Goal: Information Seeking & Learning: Learn about a topic

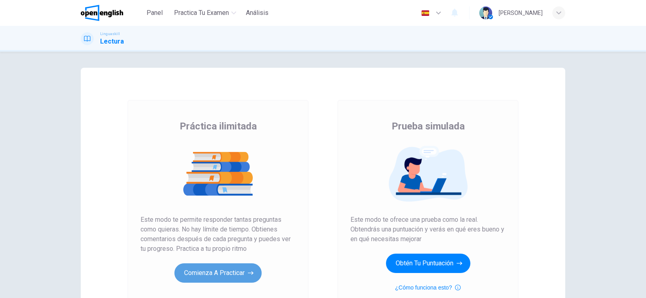
click at [229, 273] on button "Comienza a practicar" at bounding box center [217, 273] width 87 height 19
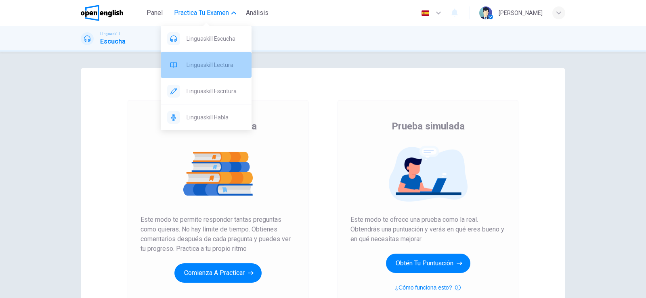
click at [216, 67] on span "Linguaskill Lectura" at bounding box center [216, 65] width 59 height 10
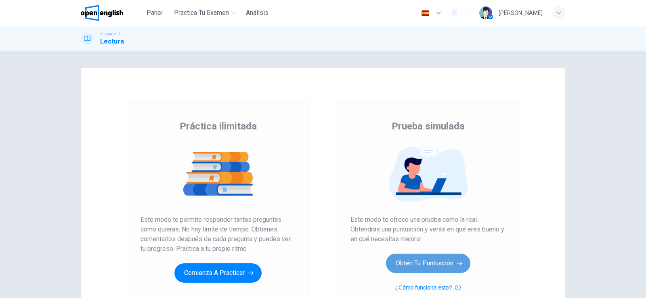
click at [422, 265] on button "Obtén tu puntuación" at bounding box center [428, 263] width 84 height 19
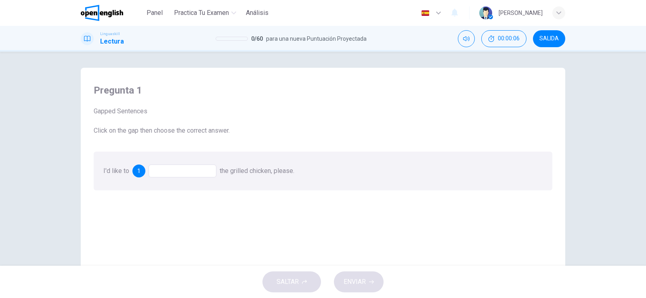
click at [139, 174] on div "1" at bounding box center [138, 171] width 13 height 13
click at [163, 168] on div at bounding box center [183, 171] width 68 height 13
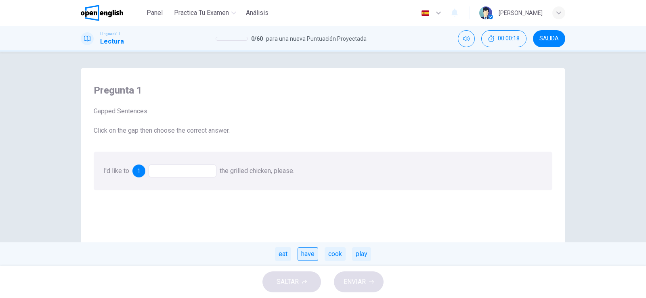
click at [311, 254] on div "have" at bounding box center [308, 255] width 21 height 14
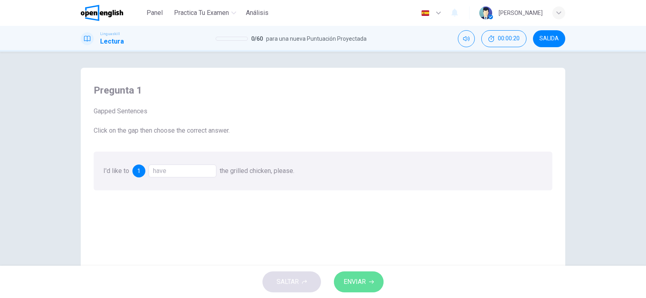
click at [356, 283] on span "ENVIAR" at bounding box center [355, 282] width 22 height 11
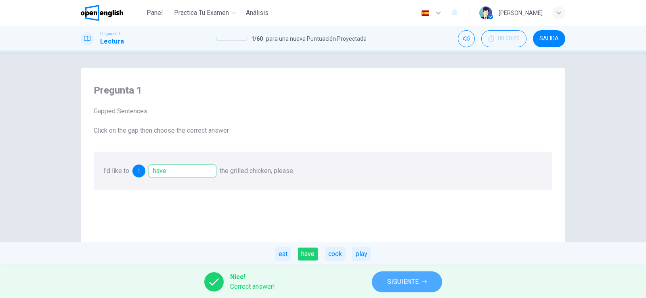
click at [402, 281] on span "SIGUIENTE" at bounding box center [402, 282] width 31 height 11
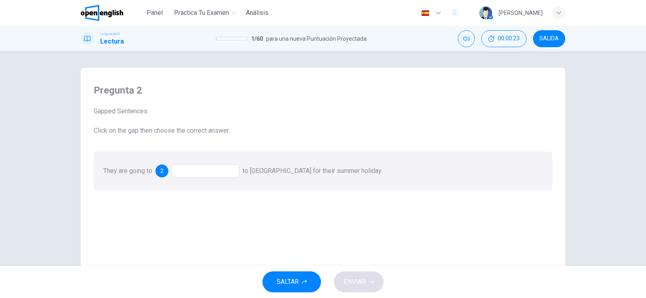
click at [191, 171] on div at bounding box center [206, 171] width 68 height 13
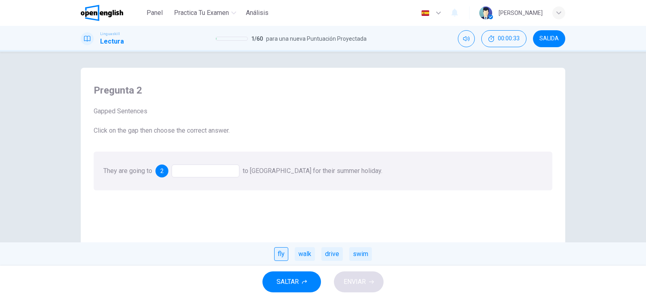
click at [281, 252] on div "fly" at bounding box center [281, 255] width 14 height 14
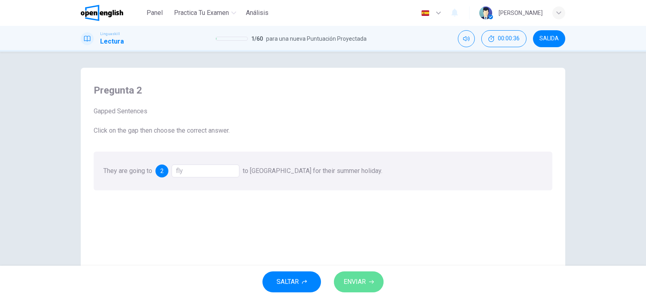
click at [360, 283] on span "ENVIAR" at bounding box center [355, 282] width 22 height 11
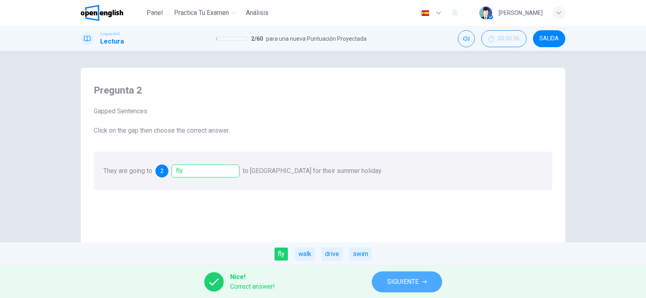
click at [409, 280] on span "SIGUIENTE" at bounding box center [402, 282] width 31 height 11
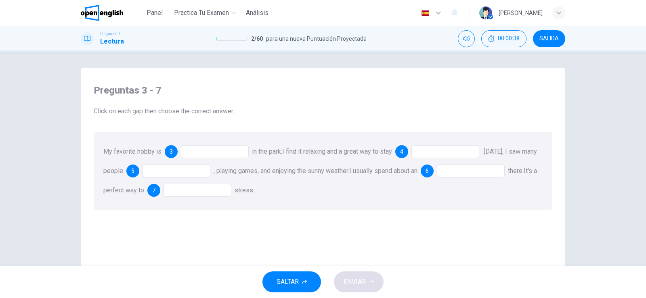
click at [195, 153] on div at bounding box center [215, 151] width 68 height 13
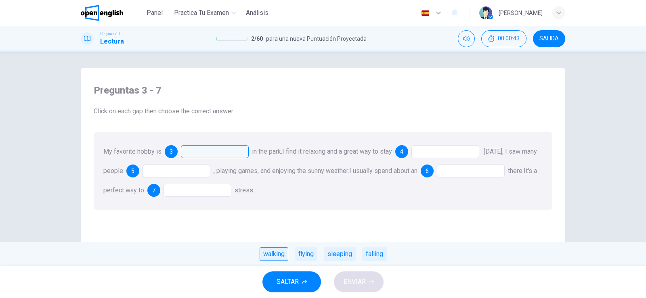
click at [277, 255] on div "walking" at bounding box center [274, 255] width 29 height 14
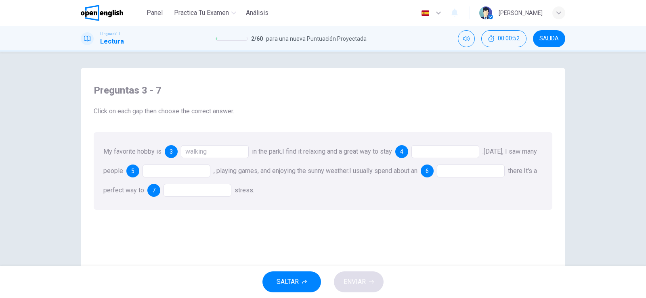
click at [431, 149] on div at bounding box center [446, 151] width 68 height 13
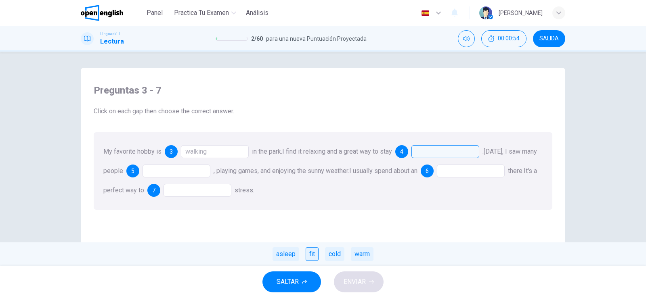
click at [309, 254] on div "fit" at bounding box center [312, 255] width 13 height 14
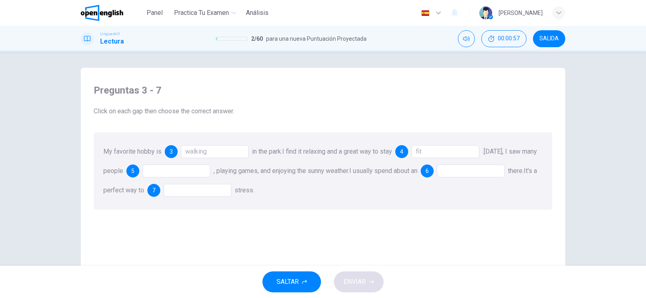
click at [180, 170] on div at bounding box center [177, 171] width 68 height 13
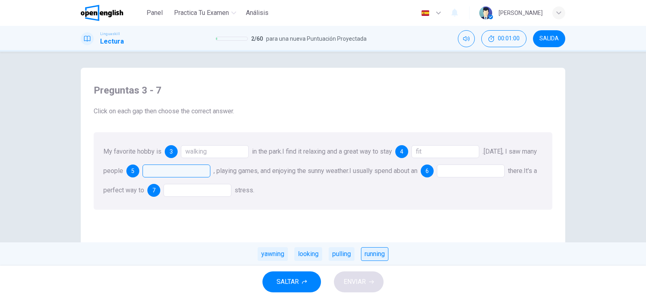
click at [377, 256] on div "running" at bounding box center [374, 255] width 27 height 14
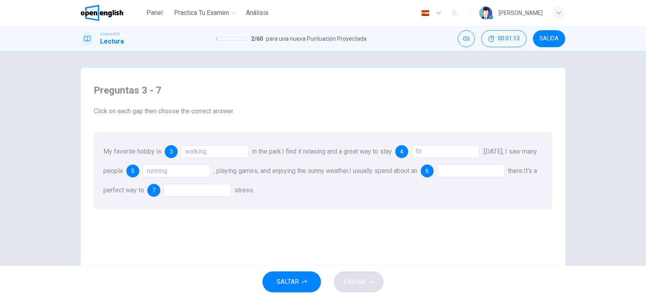
click at [487, 168] on div at bounding box center [471, 171] width 68 height 13
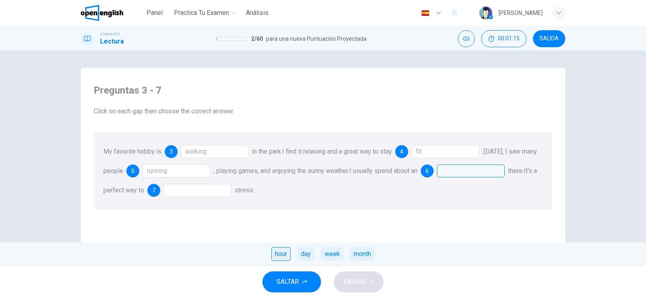
click at [281, 249] on div "hour" at bounding box center [280, 255] width 19 height 14
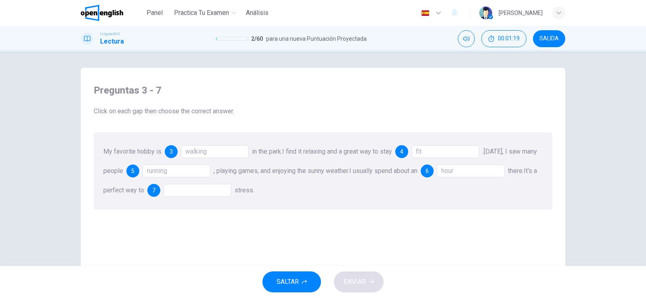
click at [211, 189] on div at bounding box center [198, 190] width 68 height 13
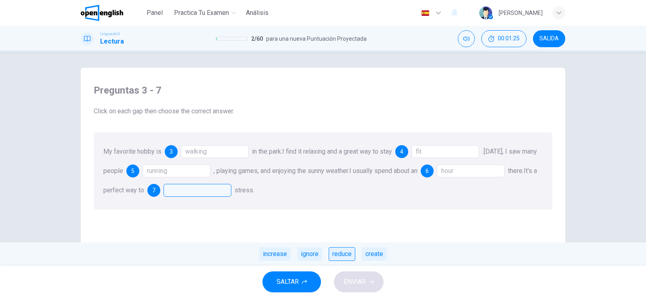
click at [342, 256] on div "reduce" at bounding box center [342, 255] width 27 height 14
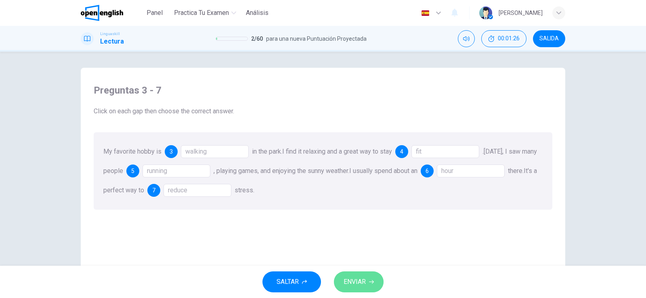
click at [363, 283] on span "ENVIAR" at bounding box center [355, 282] width 22 height 11
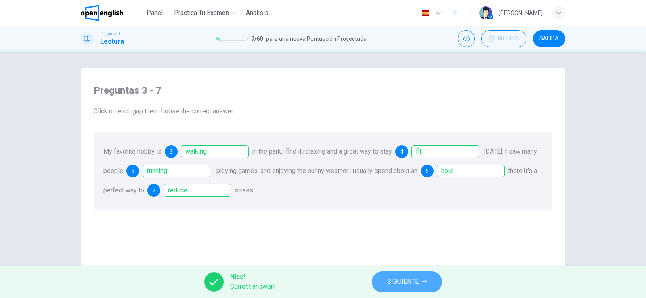
click at [409, 275] on button "SIGUIENTE" at bounding box center [407, 282] width 70 height 21
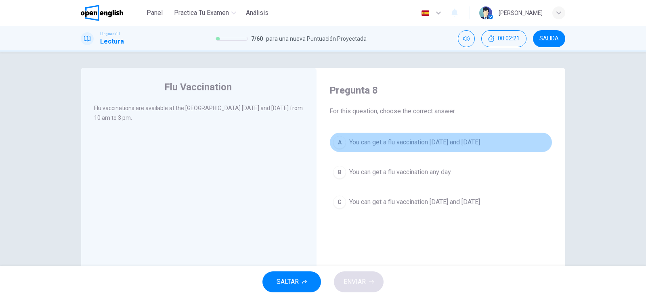
click at [408, 143] on span "You can get a flu vaccination [DATE] and [DATE]" at bounding box center [414, 143] width 131 height 10
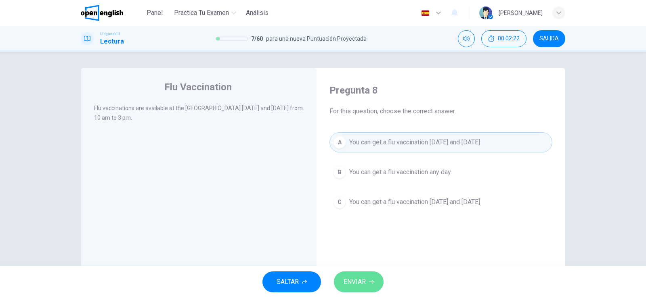
click at [360, 286] on span "ENVIAR" at bounding box center [355, 282] width 22 height 11
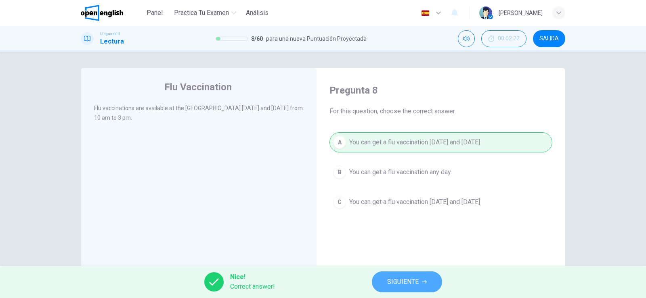
click at [399, 284] on span "SIGUIENTE" at bounding box center [402, 282] width 31 height 11
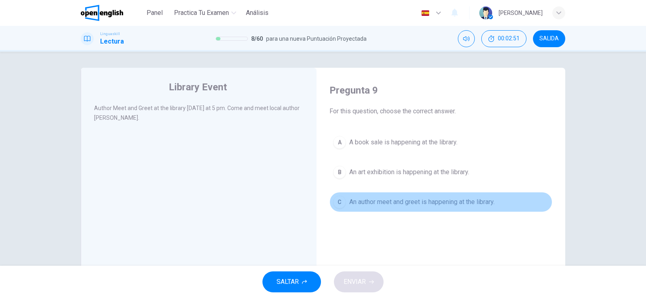
click at [425, 202] on span "An author meet and greet is happening at the library." at bounding box center [421, 202] width 145 height 10
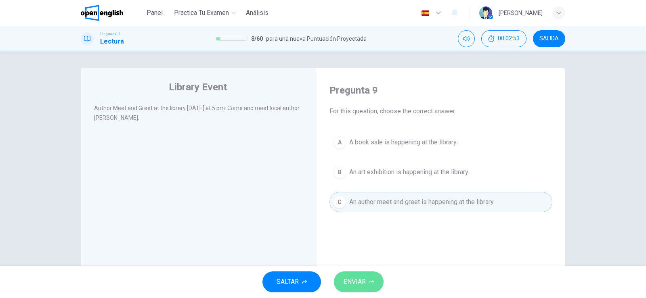
click at [359, 284] on span "ENVIAR" at bounding box center [355, 282] width 22 height 11
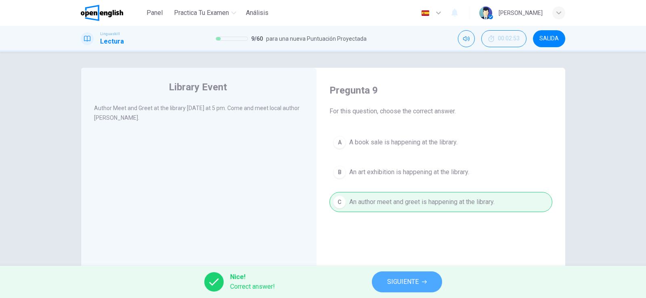
click at [398, 281] on span "SIGUIENTE" at bounding box center [402, 282] width 31 height 11
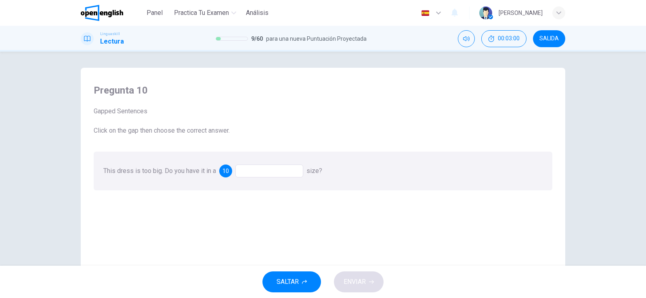
click at [241, 170] on div at bounding box center [269, 171] width 68 height 13
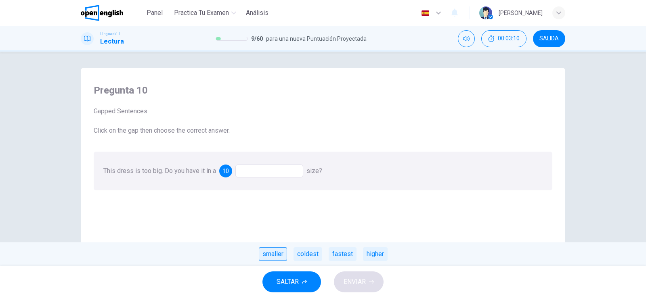
click at [270, 252] on div "smaller" at bounding box center [273, 255] width 28 height 14
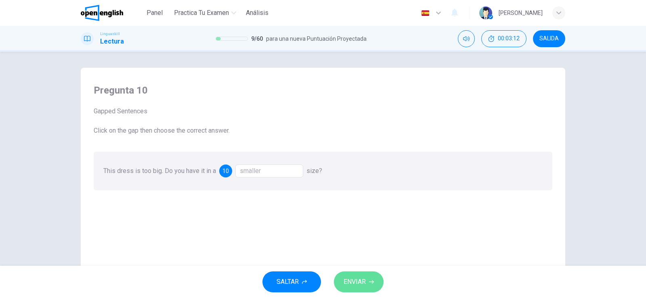
click at [362, 283] on span "ENVIAR" at bounding box center [355, 282] width 22 height 11
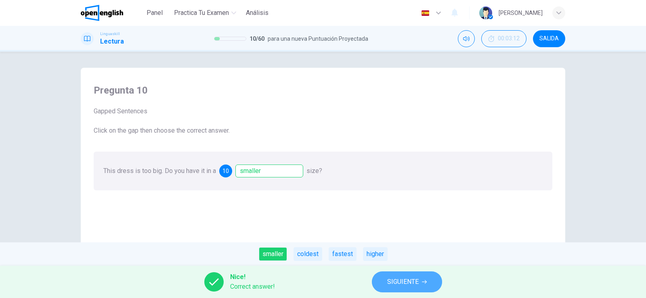
click at [404, 279] on span "SIGUIENTE" at bounding box center [402, 282] width 31 height 11
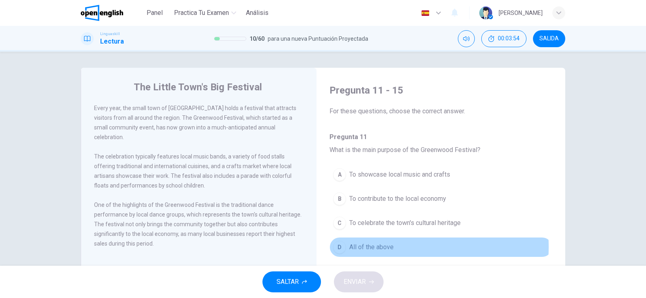
click at [377, 247] on span "All of the above" at bounding box center [371, 248] width 44 height 10
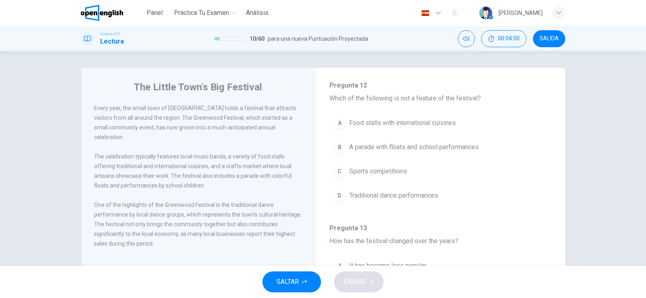
scroll to position [196, 0]
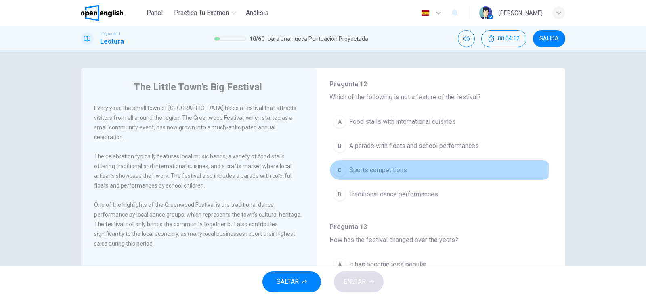
click at [364, 168] on span "Sports competitions" at bounding box center [378, 171] width 58 height 10
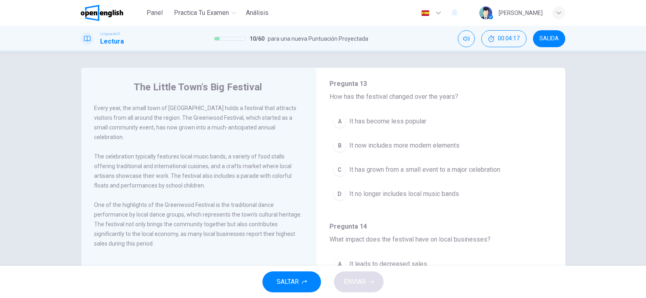
scroll to position [323, 0]
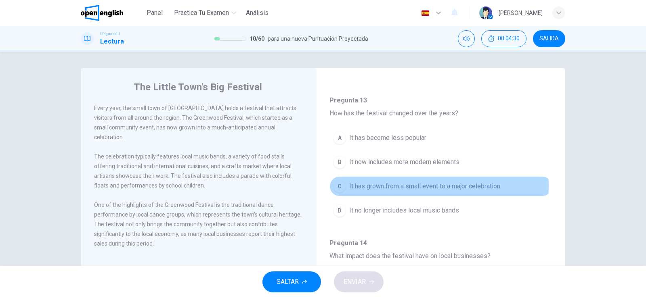
click at [417, 186] on span "It has grown from a small event to a major celebration" at bounding box center [424, 187] width 151 height 10
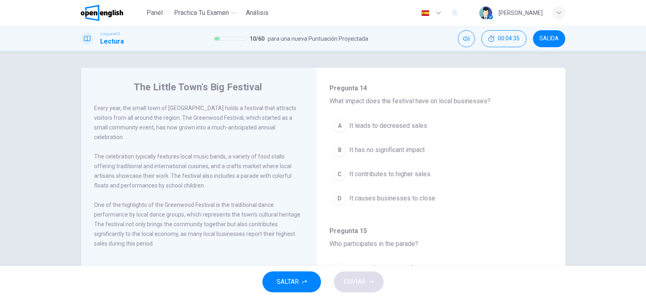
scroll to position [481, 0]
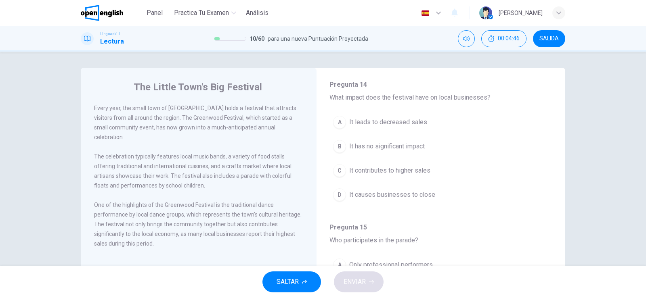
click at [406, 171] on span "It contributes to higher sales" at bounding box center [389, 171] width 81 height 10
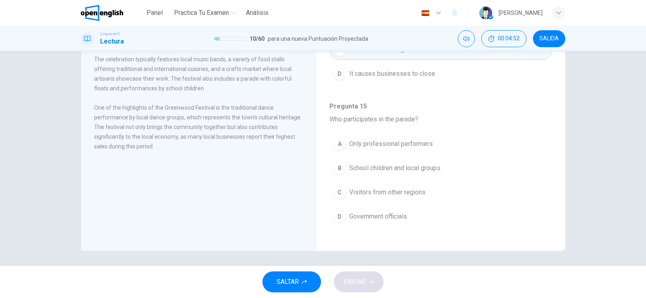
scroll to position [99, 0]
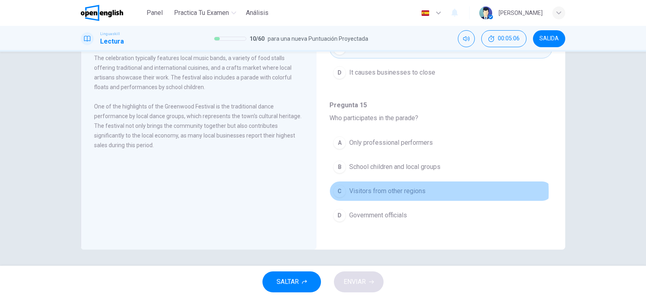
click at [408, 192] on span "Visitors from other regions" at bounding box center [387, 192] width 76 height 10
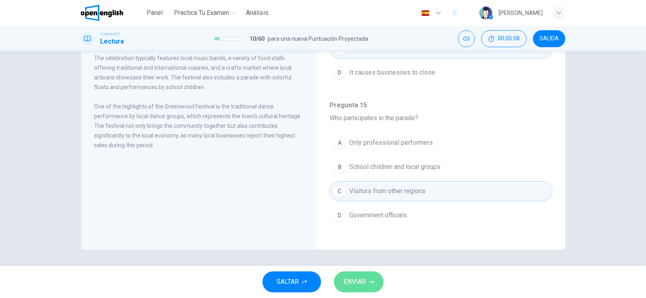
click at [363, 284] on span "ENVIAR" at bounding box center [355, 282] width 22 height 11
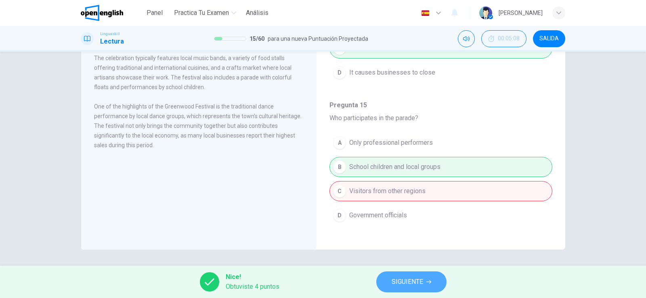
click at [401, 281] on span "SIGUIENTE" at bounding box center [407, 282] width 31 height 11
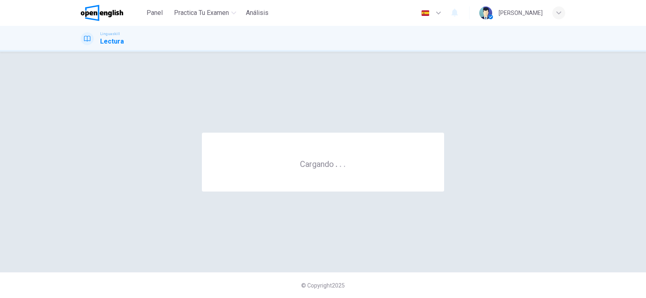
scroll to position [0, 0]
